Goal: Transaction & Acquisition: Obtain resource

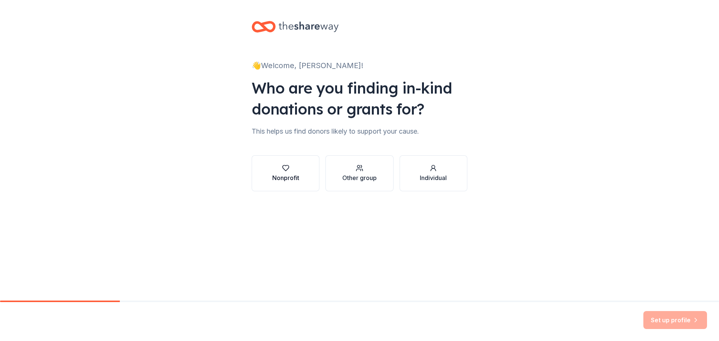
click at [293, 179] on div "Nonprofit" at bounding box center [285, 177] width 27 height 9
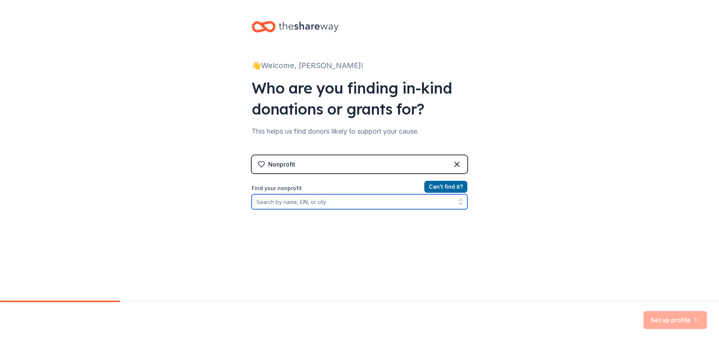
click at [355, 204] on input "Find your nonprofit" at bounding box center [360, 201] width 216 height 15
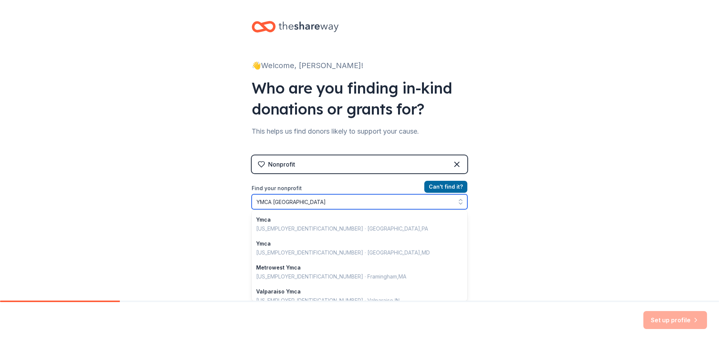
type input "YMCA Sierra Madre"
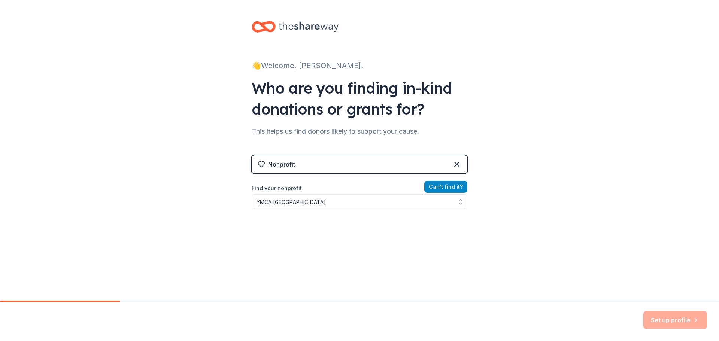
click at [450, 188] on button "Can ' t find it?" at bounding box center [446, 187] width 43 height 12
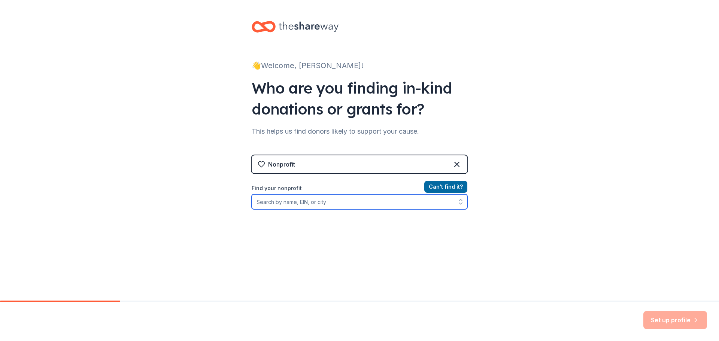
click at [416, 206] on input "Find your nonprofit" at bounding box center [360, 201] width 216 height 15
click at [254, 203] on input "Sierra Madre Ymca" at bounding box center [360, 201] width 216 height 15
click at [339, 204] on input "Pasadena Sierra Madre Ymca" at bounding box center [360, 201] width 216 height 15
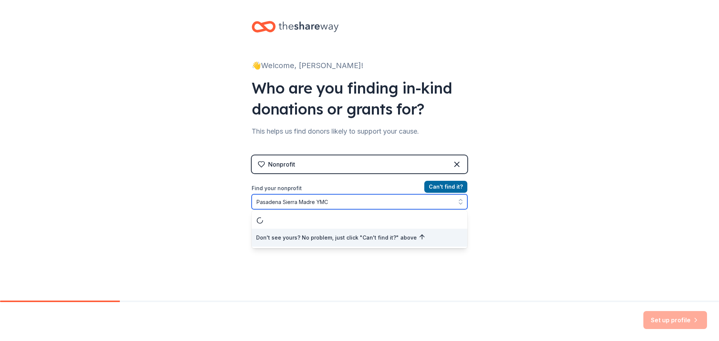
type input "Pasadena Sierra Madre YMCA"
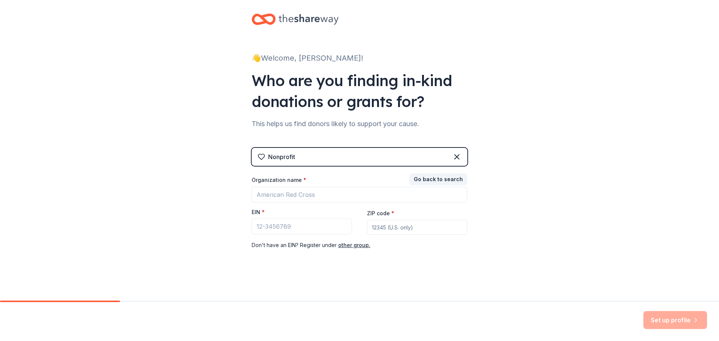
scroll to position [7, 0]
click at [401, 196] on div "Go back to search Organization name * EIN * ZIP code * Don ' t have an EIN? Reg…" at bounding box center [360, 212] width 216 height 75
click at [312, 197] on input "Organization name *" at bounding box center [360, 195] width 216 height 16
click at [275, 229] on input "EIN *" at bounding box center [302, 227] width 100 height 16
paste input "95-1644052"
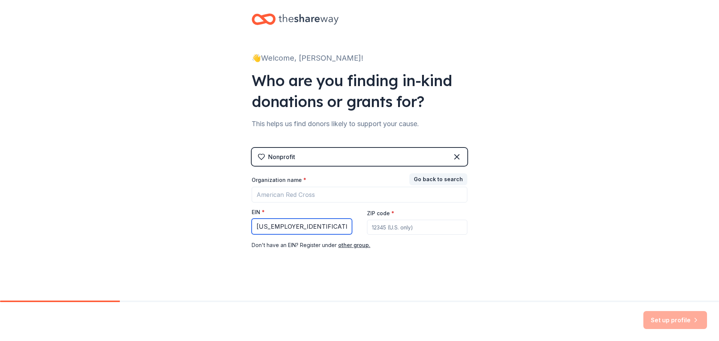
type input "95-1644052"
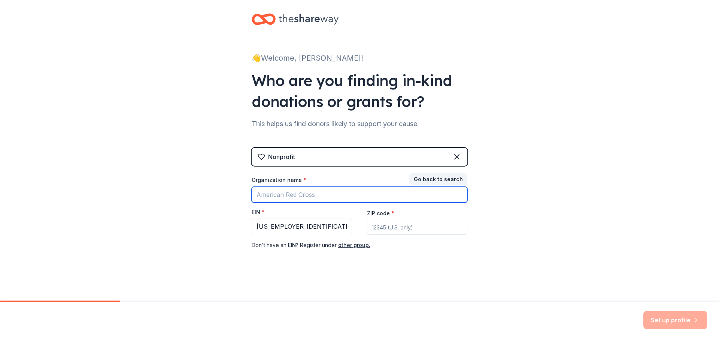
click at [274, 197] on input "Organization name *" at bounding box center [360, 195] width 216 height 16
type input "Pasadena Sierra Madre YMCA"
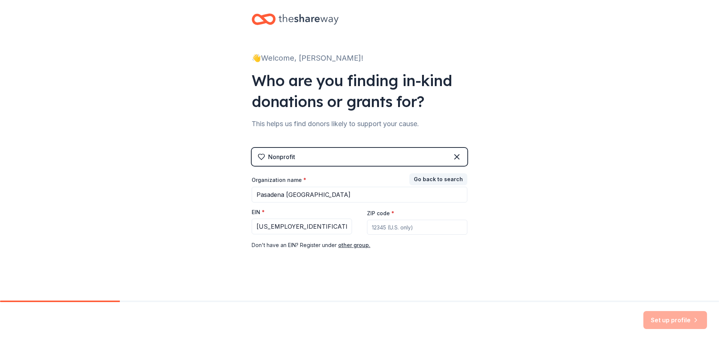
click at [404, 228] on input "ZIP code *" at bounding box center [417, 227] width 100 height 15
type input "91024"
drag, startPoint x: 665, startPoint y: 320, endPoint x: 416, endPoint y: 194, distance: 279.2
click at [416, 194] on div "👋 Welcome, Jennifer! Who are you finding in-kind donations or grants for? This …" at bounding box center [359, 170] width 719 height 341
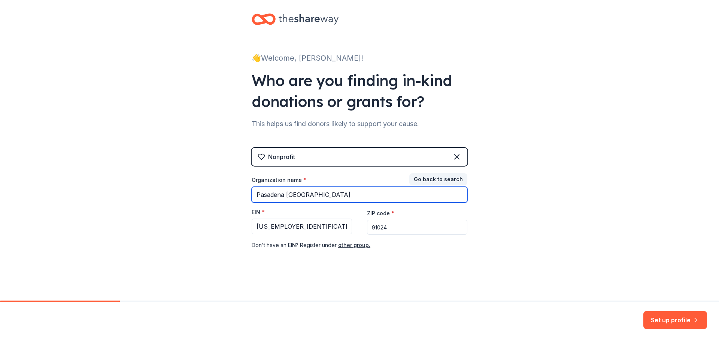
click at [416, 194] on input "Pasadena Sierra Madre YMCA" at bounding box center [360, 195] width 216 height 16
click at [394, 196] on input "Pasadena Sierra Madre YMCA Fire Relief Distrbibution Center" at bounding box center [360, 195] width 216 height 16
type input "Pasadena Sierra Madre YMCA Fire Relief Distribution Center"
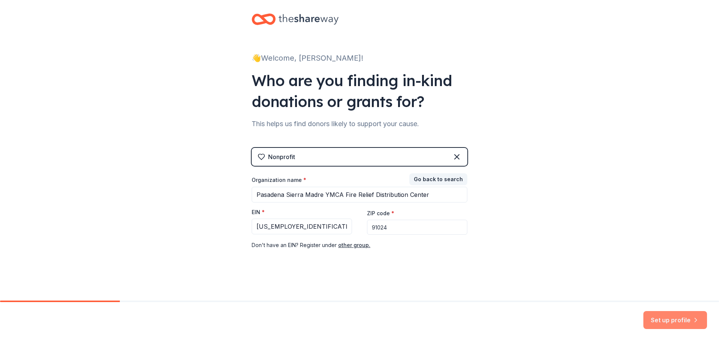
click at [672, 320] on button "Set up profile" at bounding box center [676, 320] width 64 height 18
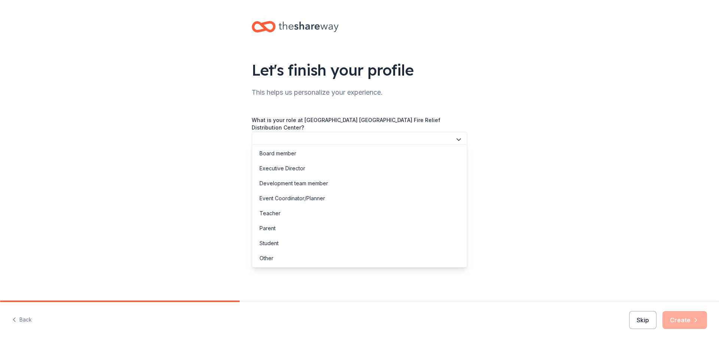
click at [308, 134] on button "button" at bounding box center [360, 140] width 216 height 16
click at [308, 180] on div "Development team member" at bounding box center [294, 183] width 69 height 9
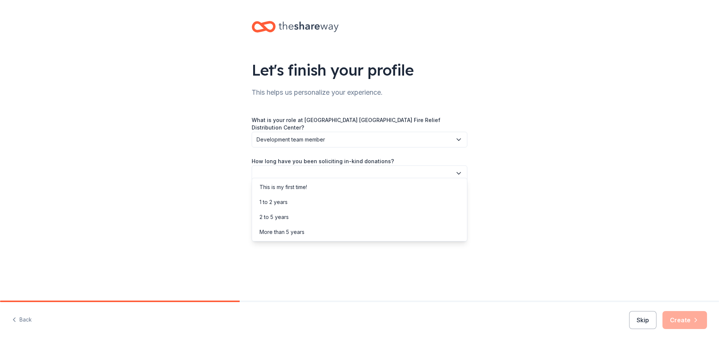
click at [326, 166] on button "button" at bounding box center [360, 174] width 216 height 16
click at [325, 190] on div "This is my first time!" at bounding box center [360, 187] width 212 height 15
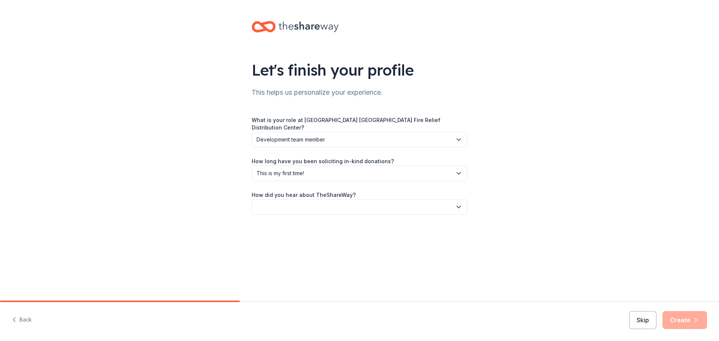
click at [325, 199] on button "button" at bounding box center [360, 207] width 216 height 16
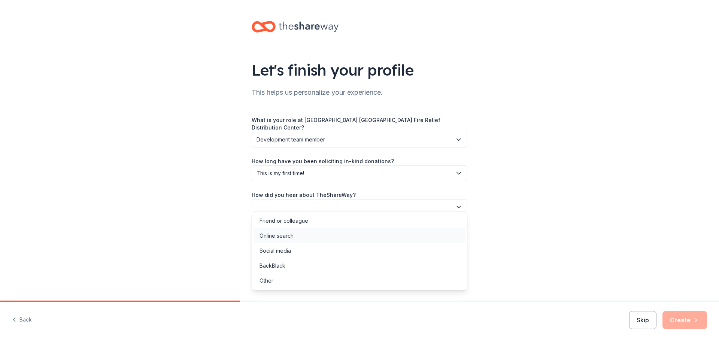
click at [299, 234] on div "Online search" at bounding box center [360, 236] width 212 height 15
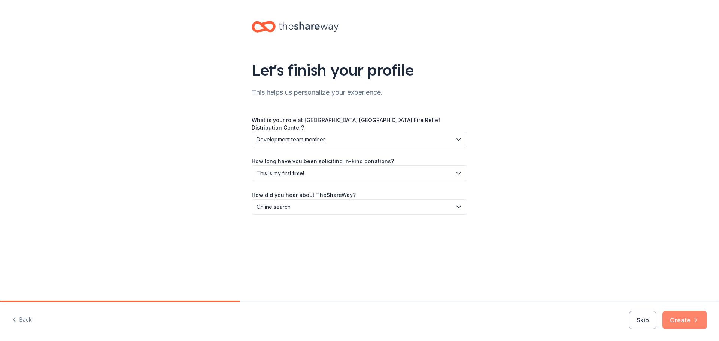
click at [700, 319] on button "Create" at bounding box center [685, 320] width 45 height 18
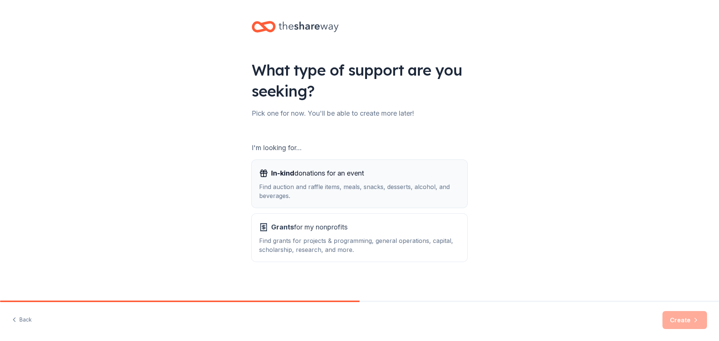
click at [398, 184] on div "Find auction and raffle items, meals, snacks, desserts, alcohol, and beverages." at bounding box center [359, 191] width 201 height 18
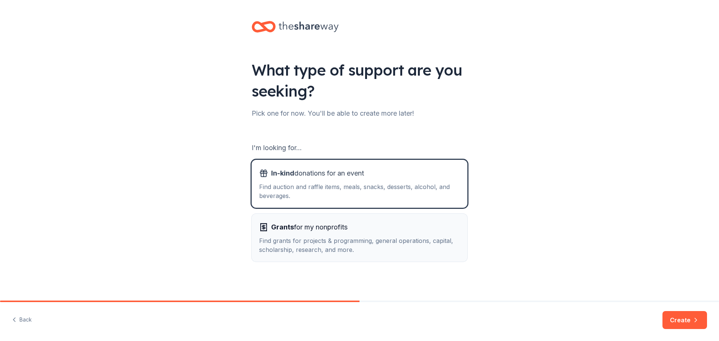
click at [391, 228] on div "Grants for my nonprofits" at bounding box center [359, 227] width 201 height 12
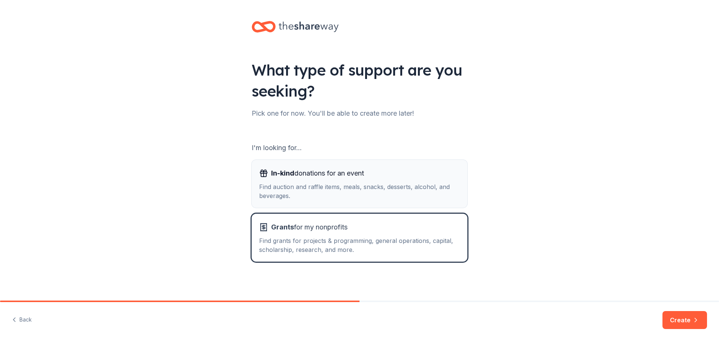
drag, startPoint x: 416, startPoint y: 178, endPoint x: 417, endPoint y: 182, distance: 4.1
click at [417, 178] on div "In-kind donations for an event" at bounding box center [359, 174] width 201 height 12
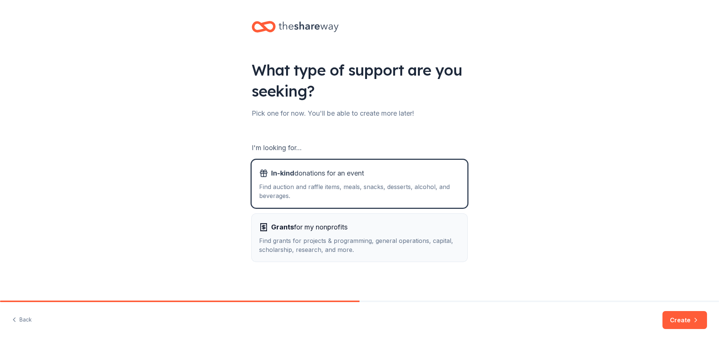
click at [404, 237] on div "Find grants for projects & programming, general operations, capital, scholarshi…" at bounding box center [359, 245] width 201 height 18
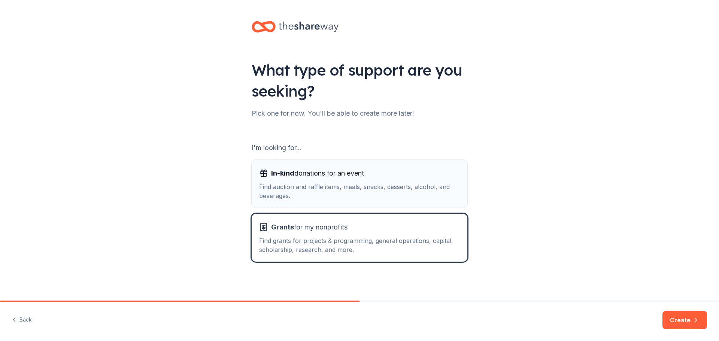
click at [356, 200] on div "Find auction and raffle items, meals, snacks, desserts, alcohol, and beverages." at bounding box center [359, 191] width 201 height 18
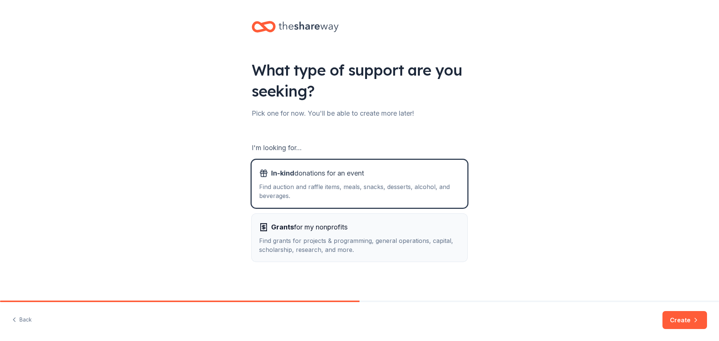
click at [368, 230] on div "Grants for my nonprofits" at bounding box center [359, 227] width 201 height 12
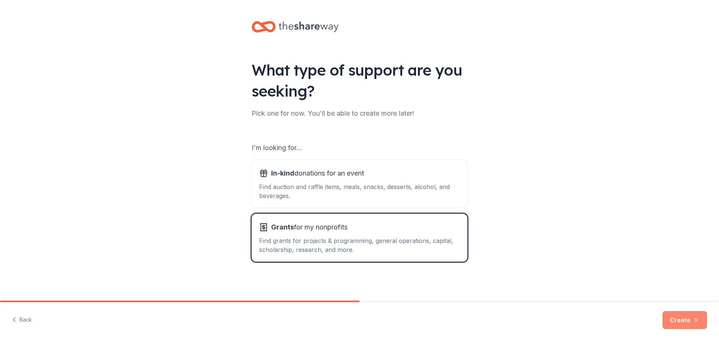
click at [690, 325] on button "Create" at bounding box center [685, 320] width 45 height 18
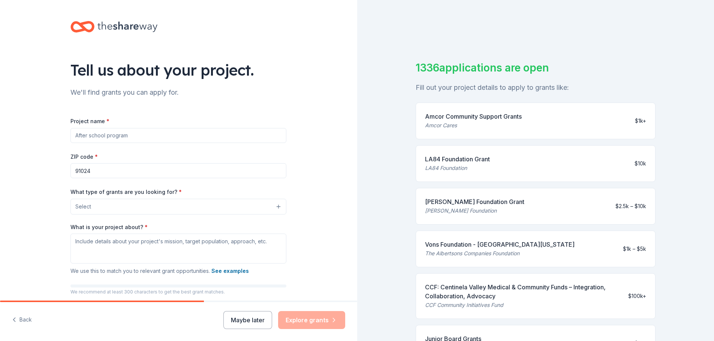
drag, startPoint x: 156, startPoint y: 140, endPoint x: 0, endPoint y: 106, distance: 159.5
click at [0, 106] on div "Tell us about your project. We'll find grants you can apply for. Project name *…" at bounding box center [178, 179] width 357 height 358
type input "[PERSON_NAME] Fire Relief Distribution Center"
click at [152, 205] on button "Select" at bounding box center [178, 207] width 216 height 16
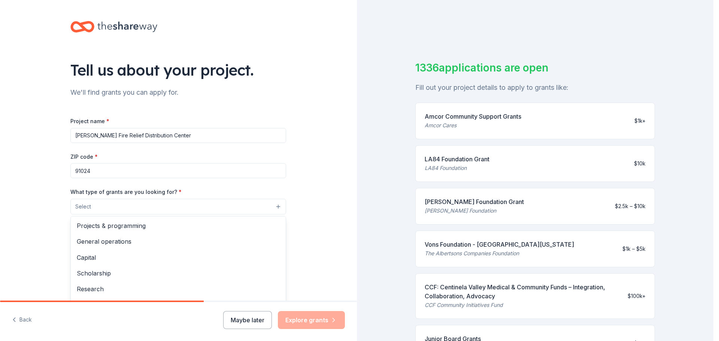
click at [256, 97] on div "Tell us about your project. We'll find grants you can apply for. Project name *…" at bounding box center [178, 179] width 240 height 358
click at [276, 206] on button "Select" at bounding box center [178, 207] width 216 height 16
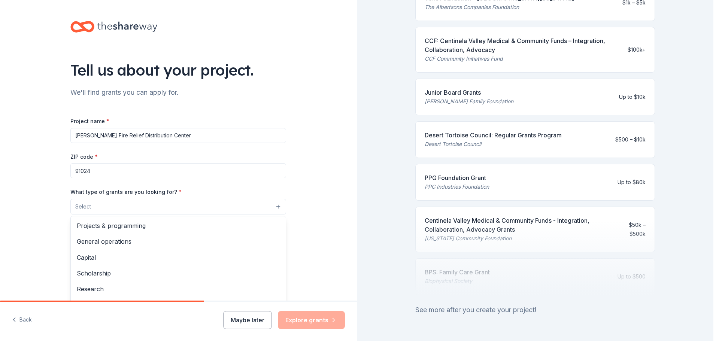
scroll to position [275, 0]
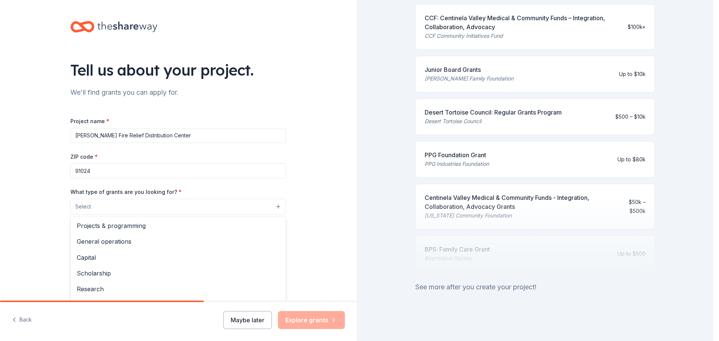
drag, startPoint x: 712, startPoint y: 67, endPoint x: 701, endPoint y: 236, distance: 170.1
click at [701, 236] on div "Tell us about your project. We'll find grants you can apply for. Project name *…" at bounding box center [357, 170] width 714 height 341
click at [275, 207] on button "Select" at bounding box center [178, 207] width 216 height 16
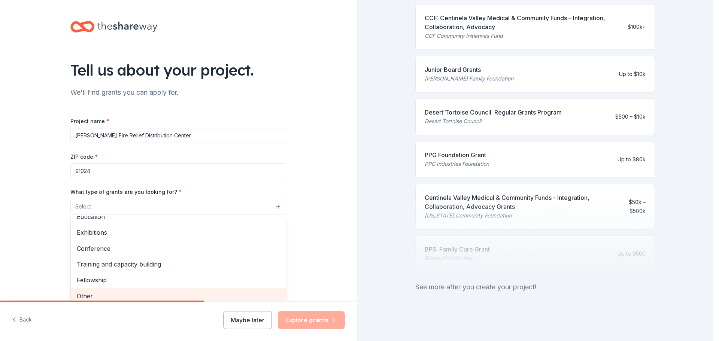
click at [200, 295] on span "Other" at bounding box center [178, 297] width 203 height 10
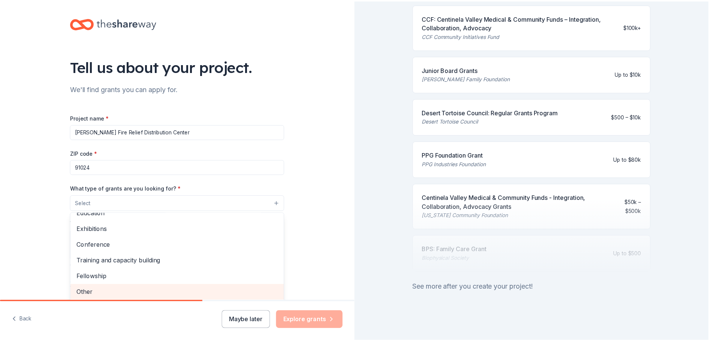
scroll to position [73, 0]
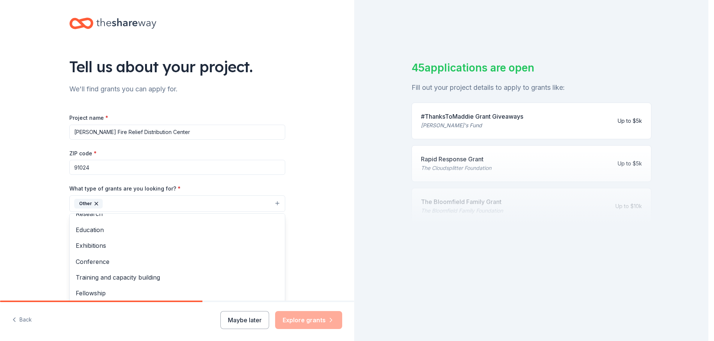
click at [95, 204] on icon "button" at bounding box center [96, 204] width 6 height 6
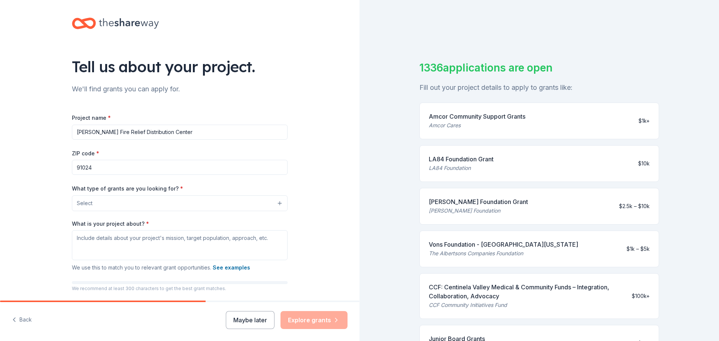
click at [212, 202] on button "Select" at bounding box center [180, 204] width 216 height 16
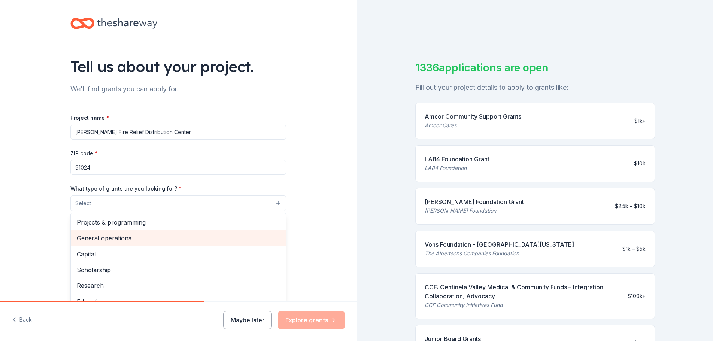
click at [123, 235] on span "General operations" at bounding box center [178, 238] width 203 height 10
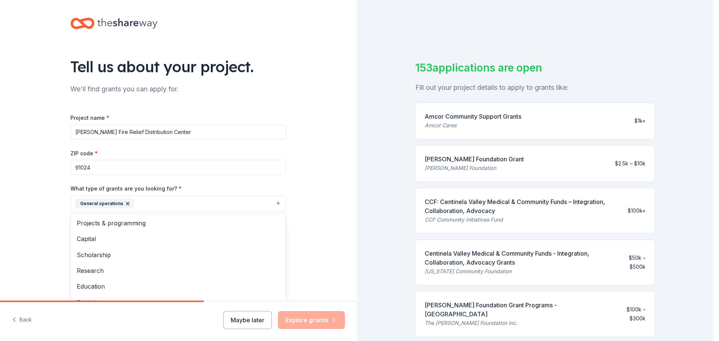
drag, startPoint x: 710, startPoint y: 93, endPoint x: 715, endPoint y: 113, distance: 21.3
click at [715, 113] on html "Tell us about your project. We'll find grants you can apply for. Project name *…" at bounding box center [359, 170] width 719 height 341
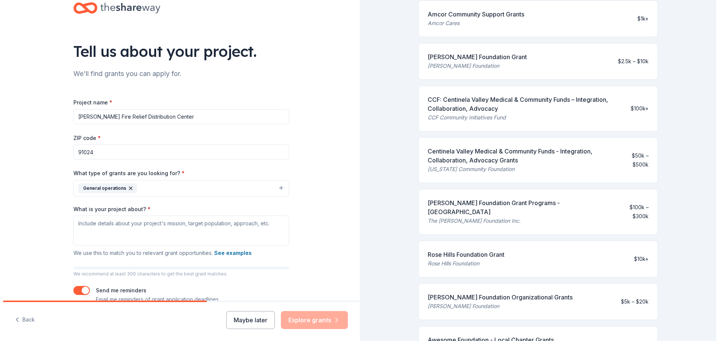
scroll to position [58, 0]
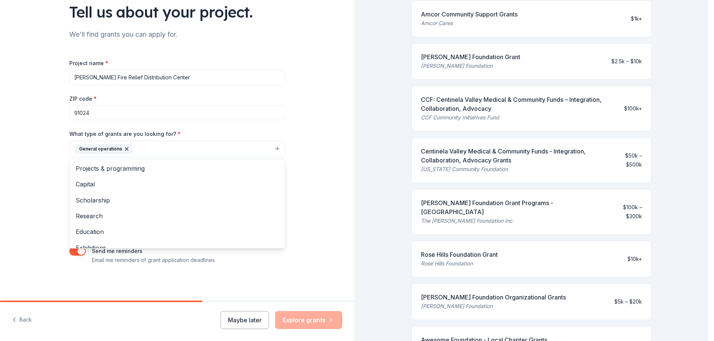
click at [270, 147] on button "General operations" at bounding box center [177, 149] width 216 height 16
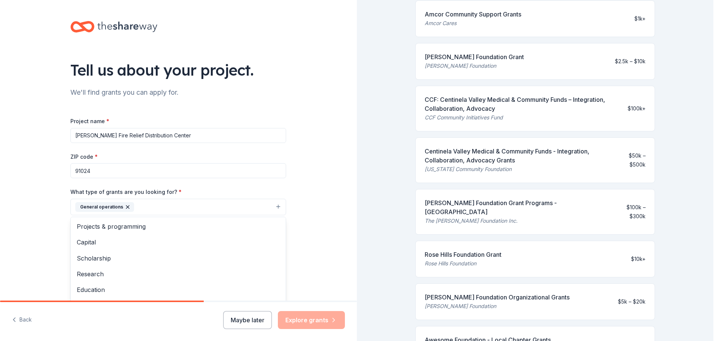
scroll to position [73, 0]
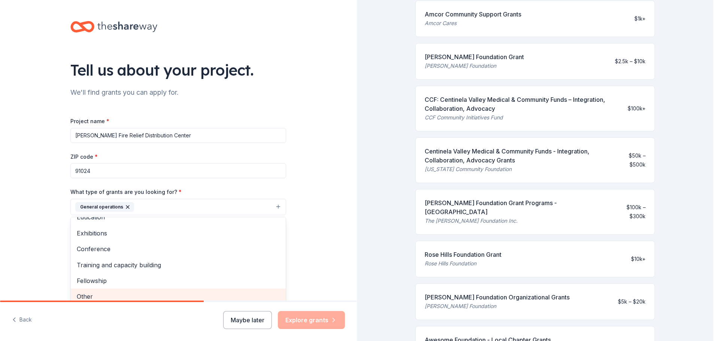
click at [78, 293] on span "Other" at bounding box center [178, 297] width 203 height 10
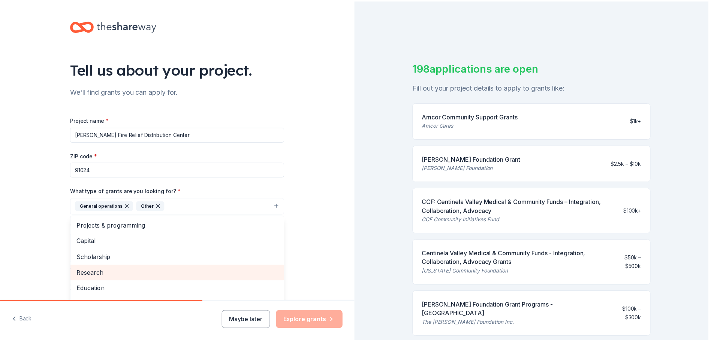
scroll to position [0, 0]
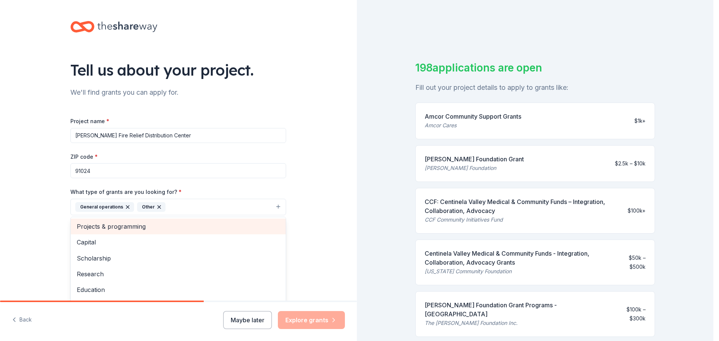
click at [221, 228] on span "Projects & programming" at bounding box center [178, 227] width 203 height 10
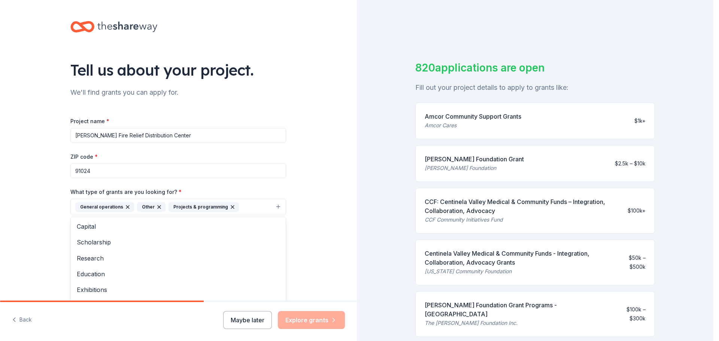
drag, startPoint x: 712, startPoint y: 53, endPoint x: 714, endPoint y: 78, distance: 25.2
click at [715, 78] on html "Tell us about your project. We'll find grants you can apply for. Project name *…" at bounding box center [359, 170] width 719 height 341
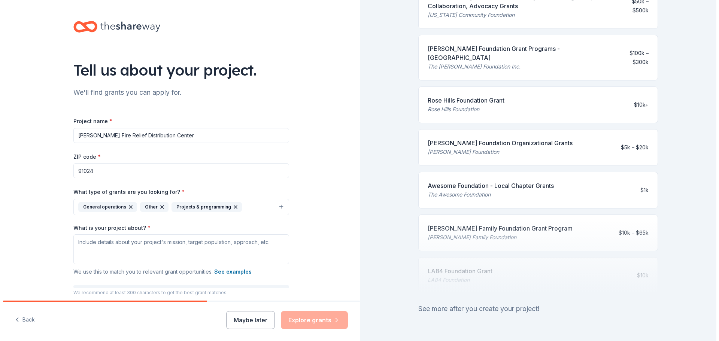
scroll to position [261, 0]
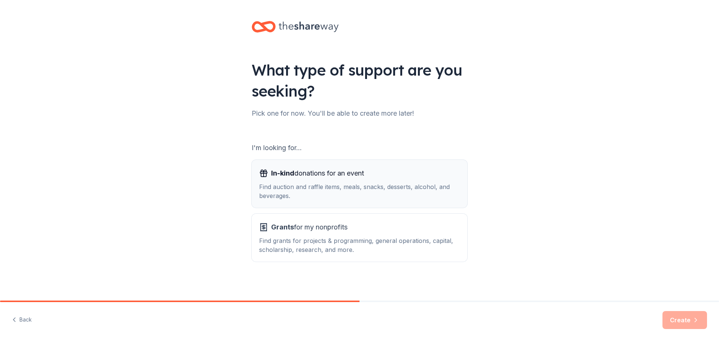
click at [364, 187] on div "Find auction and raffle items, meals, snacks, desserts, alcohol, and beverages." at bounding box center [359, 191] width 201 height 18
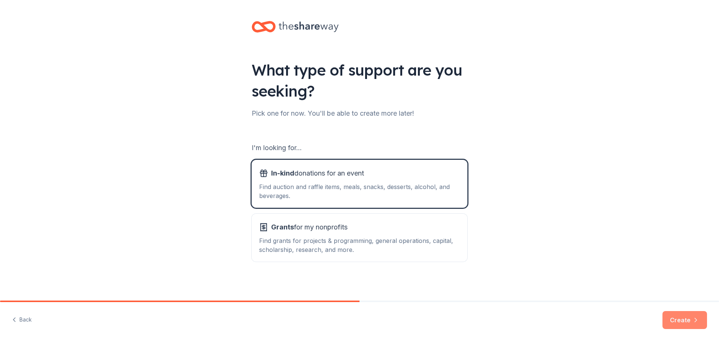
click at [670, 323] on button "Create" at bounding box center [685, 320] width 45 height 18
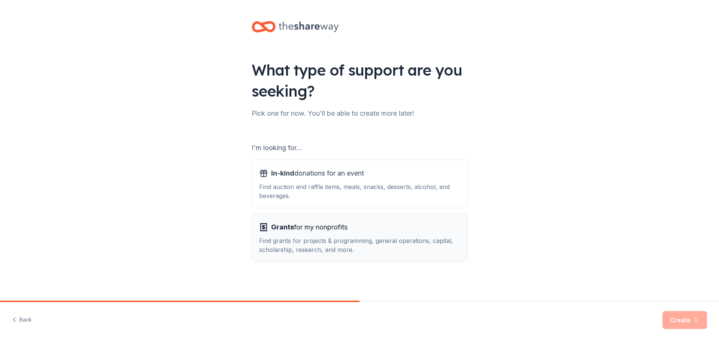
click at [315, 232] on span "Grants for my nonprofits" at bounding box center [309, 227] width 76 height 12
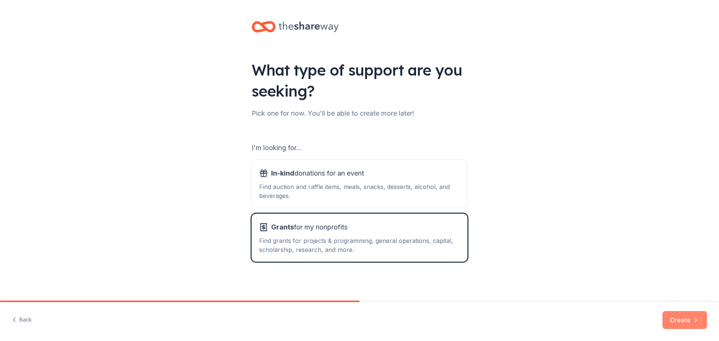
click at [677, 315] on button "Create" at bounding box center [685, 320] width 45 height 18
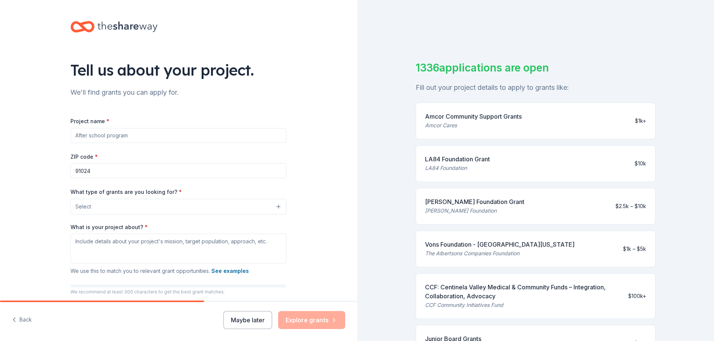
drag, startPoint x: 166, startPoint y: 135, endPoint x: 46, endPoint y: 134, distance: 120.3
click at [46, 134] on div "Tell us about your project. We'll find grants you can apply for. Project name *…" at bounding box center [178, 179] width 357 height 358
type input "F"
type input "[PERSON_NAME] Fire Relief Distribution Center"
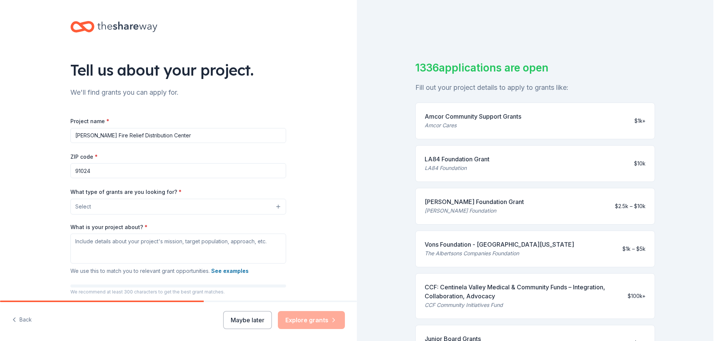
click at [233, 209] on button "Select" at bounding box center [178, 207] width 216 height 16
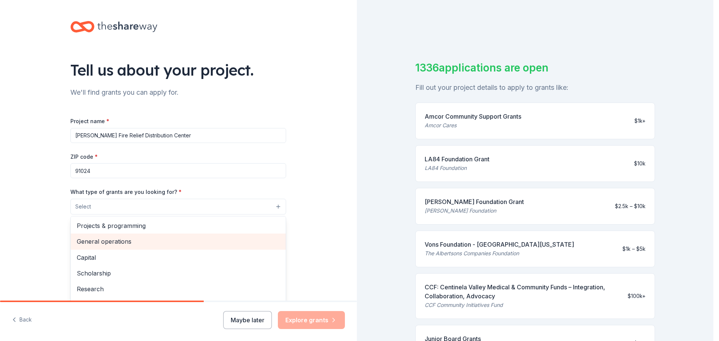
click at [169, 242] on span "General operations" at bounding box center [178, 242] width 203 height 10
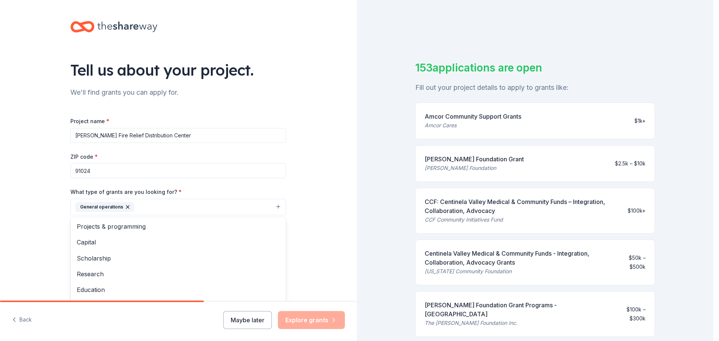
scroll to position [73, 0]
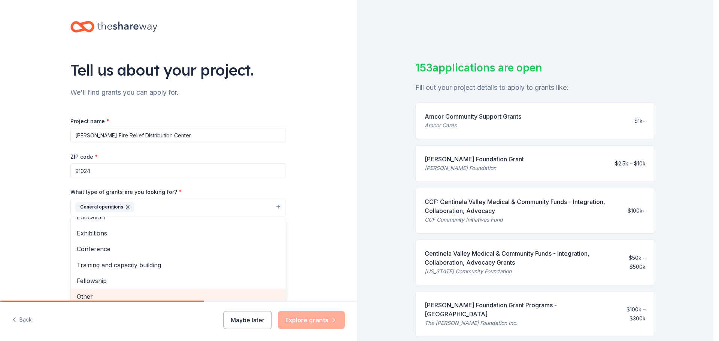
click at [190, 295] on span "Other" at bounding box center [178, 297] width 203 height 10
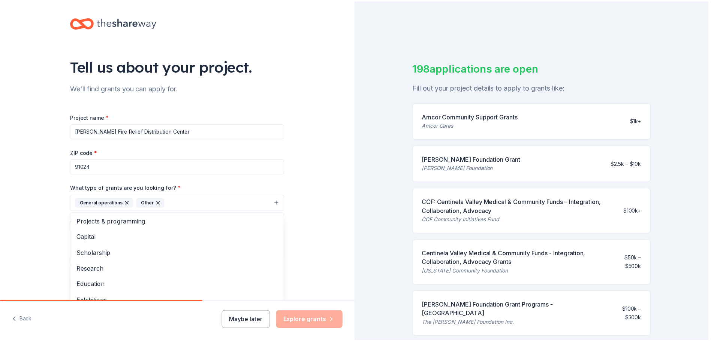
scroll to position [0, 0]
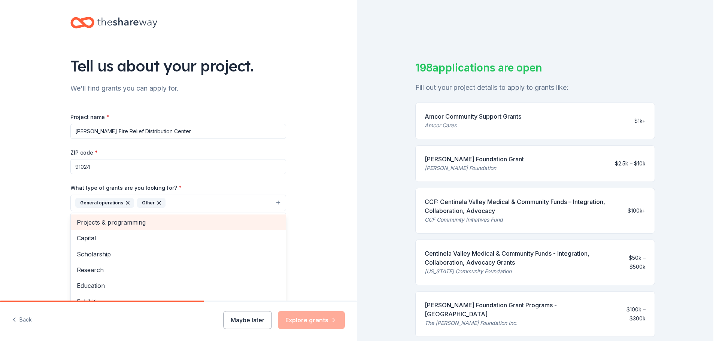
click at [238, 220] on span "Projects & programming" at bounding box center [178, 223] width 203 height 10
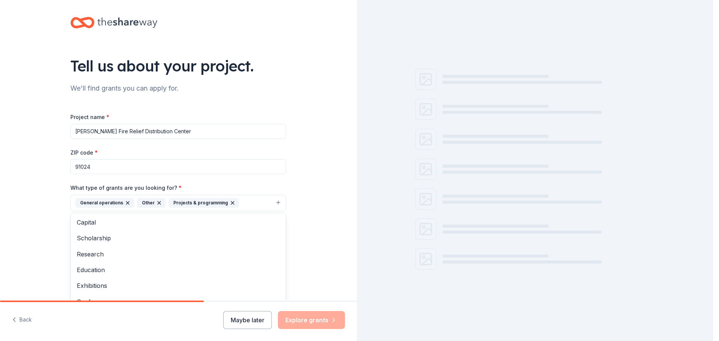
click at [322, 203] on div "Tell us about your project. We'll find grants you can apply for. Project name *…" at bounding box center [178, 175] width 357 height 359
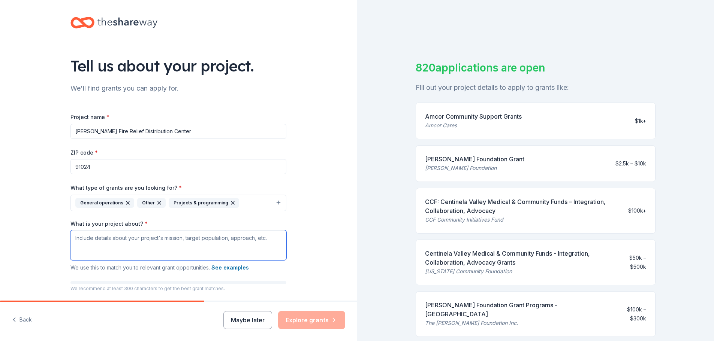
click at [133, 242] on textarea "What is your project about? *" at bounding box center [178, 245] width 216 height 30
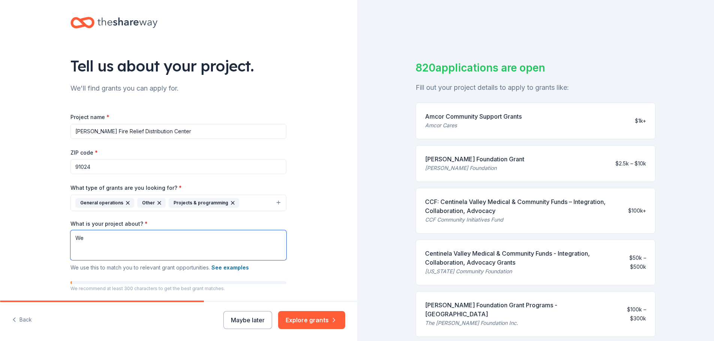
drag, startPoint x: 134, startPoint y: 232, endPoint x: 133, endPoint y: 242, distance: 10.2
click at [134, 232] on textarea "We" at bounding box center [178, 245] width 216 height 30
paste textarea "I am the Fire Relief Distribution Coordinator for the Pasadena Sierra Madre YMC…"
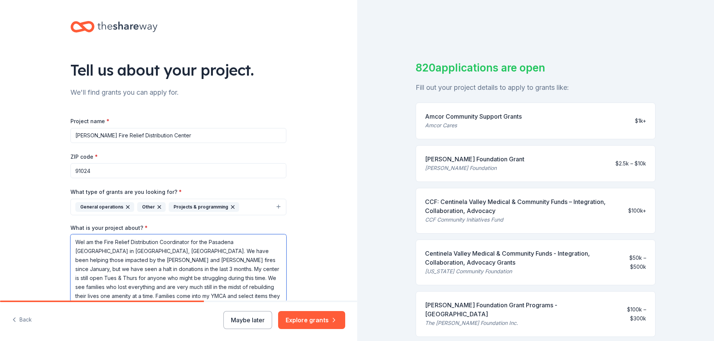
click at [83, 245] on textarea "WeI am the Fire Relief Distribution Coordinator for the Pasadena Sierra Madre Y…" at bounding box center [178, 268] width 216 height 67
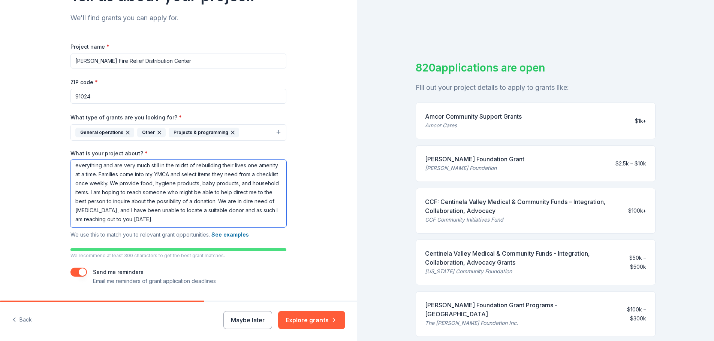
scroll to position [85, 0]
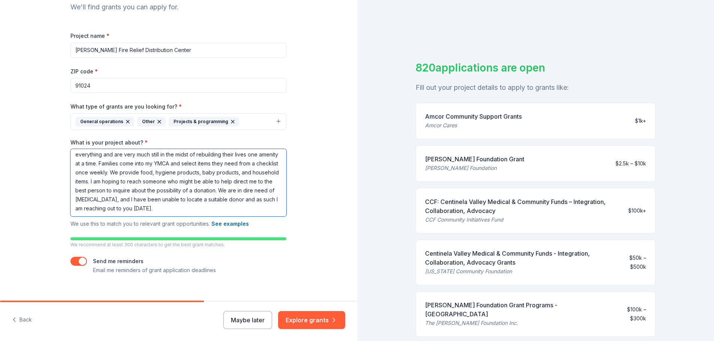
drag, startPoint x: 256, startPoint y: 258, endPoint x: 254, endPoint y: 219, distance: 39.0
click at [254, 219] on div "What is your project about? * I am the Fire Relief Distribution Coordinator for…" at bounding box center [178, 184] width 216 height 90
type textarea "I am the Fire Relief Distribution Coordinator for the Pasadena Sierra Madre YMC…"
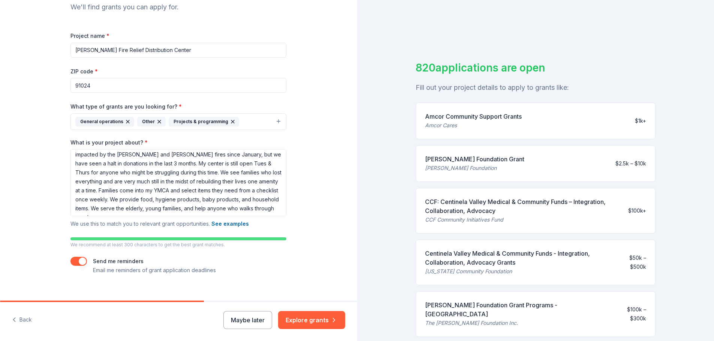
click at [317, 331] on div "Back Maybe later Explore grants" at bounding box center [178, 321] width 357 height 39
click at [319, 319] on button "Explore grants" at bounding box center [311, 320] width 67 height 18
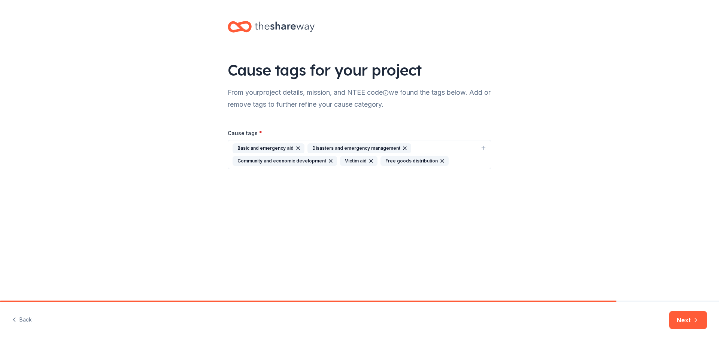
click at [484, 147] on icon "button" at bounding box center [484, 147] width 0 height 3
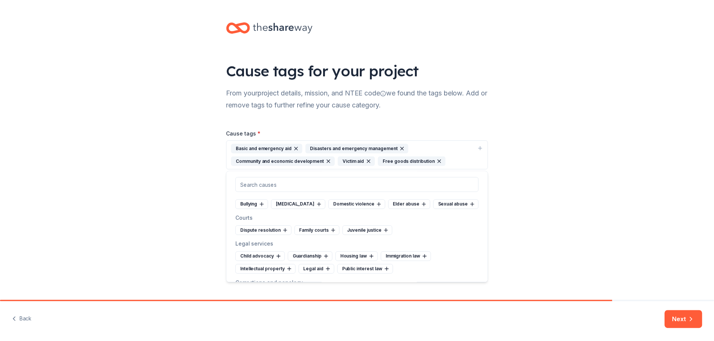
scroll to position [1874, 0]
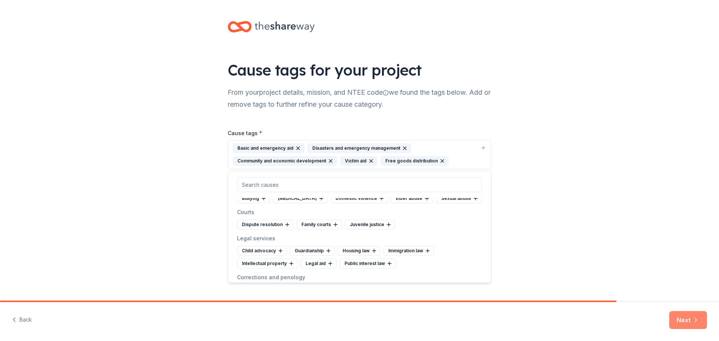
click at [685, 322] on button "Next" at bounding box center [689, 320] width 38 height 18
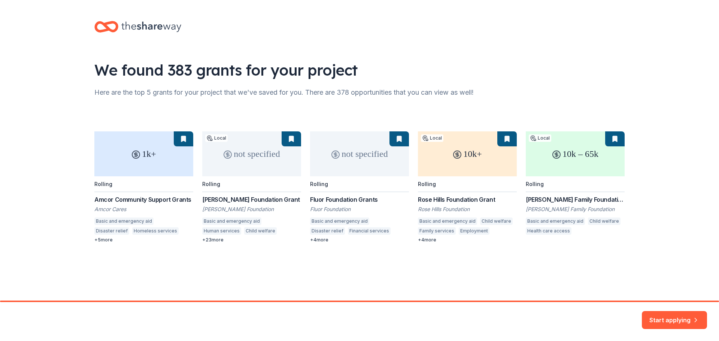
click at [102, 241] on div "1k+ Rolling Amcor Community Support Grants Amcor Cares Basic and emergency aid …" at bounding box center [359, 188] width 531 height 112
click at [682, 315] on button "Start applying" at bounding box center [674, 316] width 65 height 18
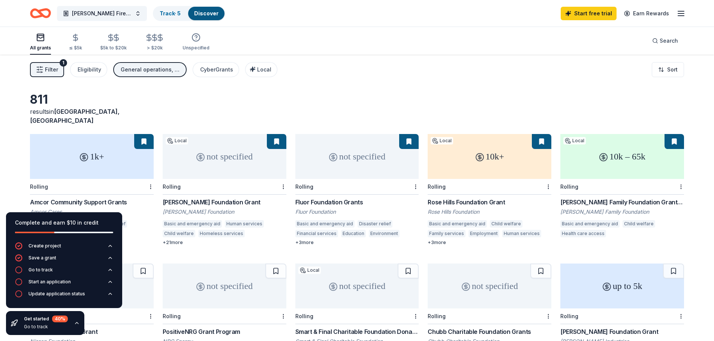
click at [375, 149] on div "not specified" at bounding box center [357, 156] width 124 height 45
click at [208, 141] on div "not specified" at bounding box center [225, 156] width 124 height 45
click at [500, 157] on div "10k+" at bounding box center [490, 156] width 124 height 45
click at [625, 159] on div "10k – 65k" at bounding box center [622, 156] width 124 height 45
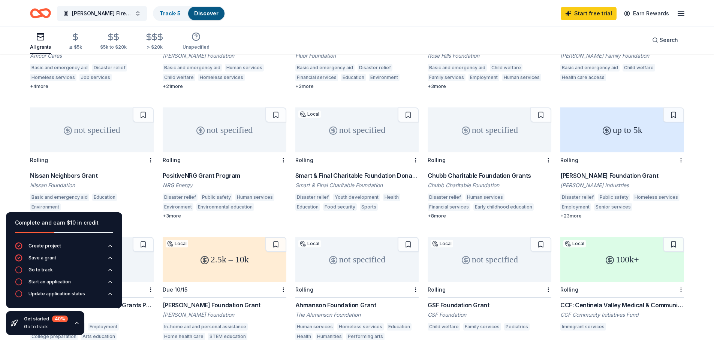
scroll to position [150, 0]
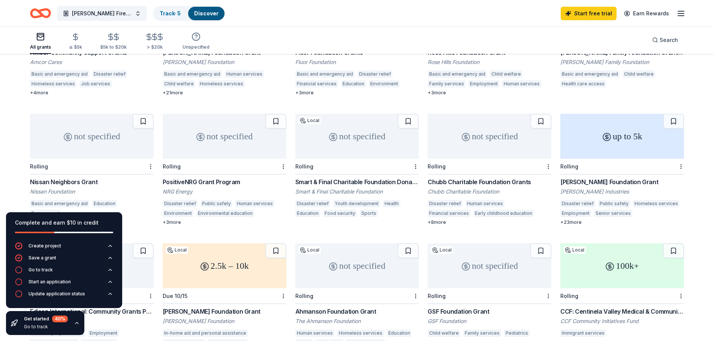
click at [346, 126] on div "not specified" at bounding box center [357, 136] width 124 height 45
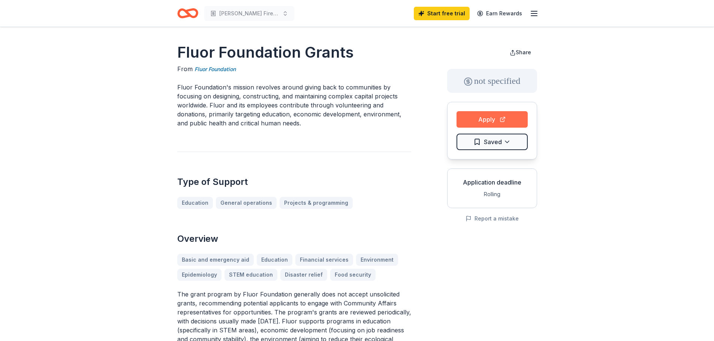
click at [510, 122] on button "Apply" at bounding box center [491, 119] width 71 height 16
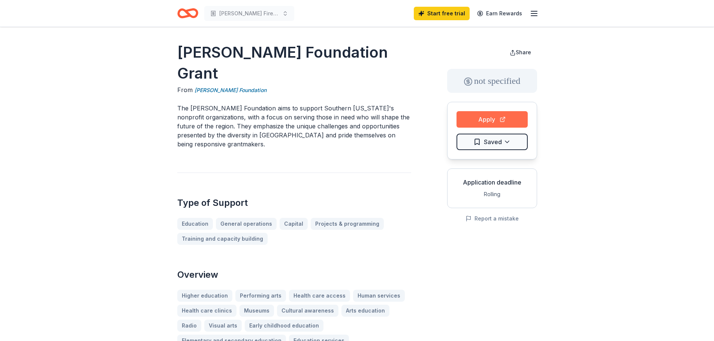
click at [478, 116] on button "Apply" at bounding box center [491, 119] width 71 height 16
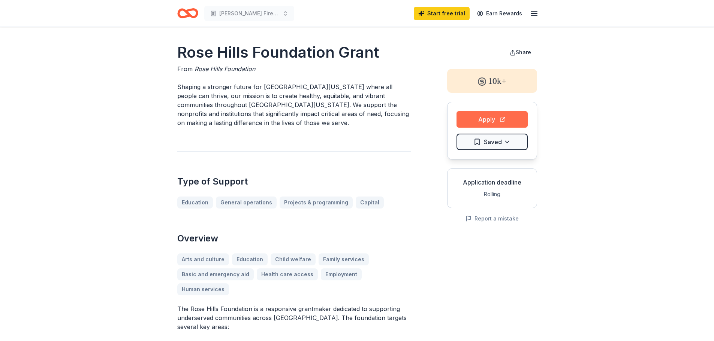
click at [491, 117] on button "Apply" at bounding box center [491, 119] width 71 height 16
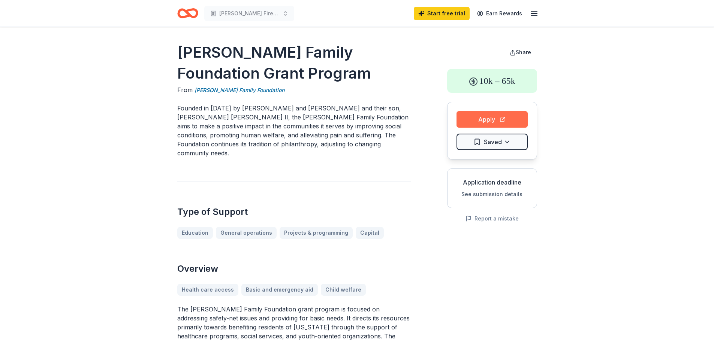
click at [495, 114] on button "Apply" at bounding box center [491, 119] width 71 height 16
